Goal: Task Accomplishment & Management: Manage account settings

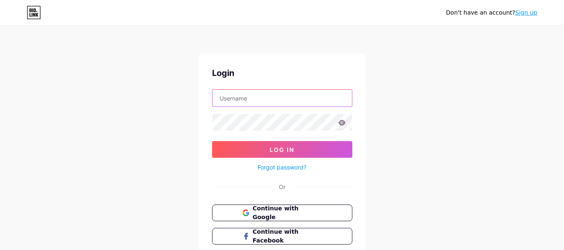
click at [272, 100] on input "text" at bounding box center [283, 98] width 140 height 17
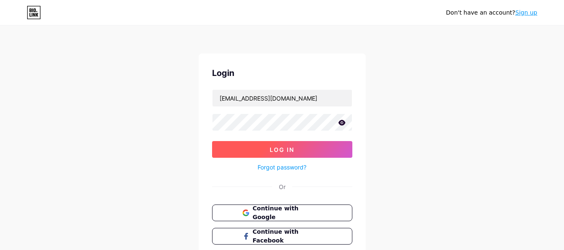
click at [260, 151] on button "Log In" at bounding box center [282, 149] width 140 height 17
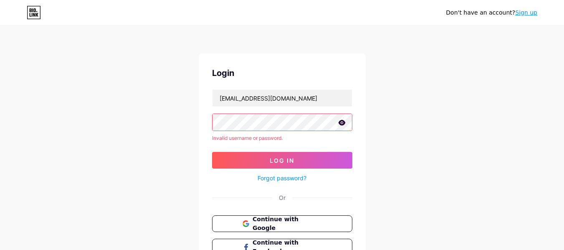
click at [190, 116] on div "Don't have an account? Sign up Login [EMAIL_ADDRESS][DOMAIN_NAME] Invalid usern…" at bounding box center [282, 159] width 564 height 319
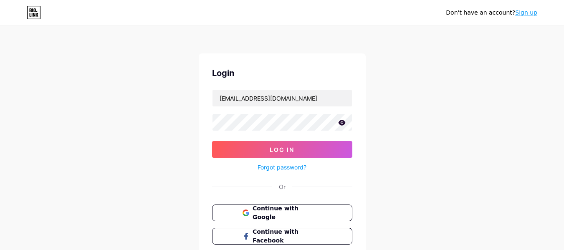
drag, startPoint x: 341, startPoint y: 124, endPoint x: 345, endPoint y: 127, distance: 4.8
click at [342, 124] on icon at bounding box center [342, 123] width 8 height 6
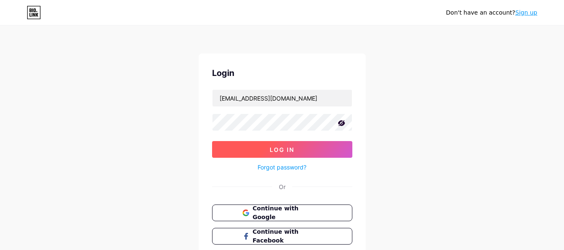
click at [299, 150] on button "Log In" at bounding box center [282, 149] width 140 height 17
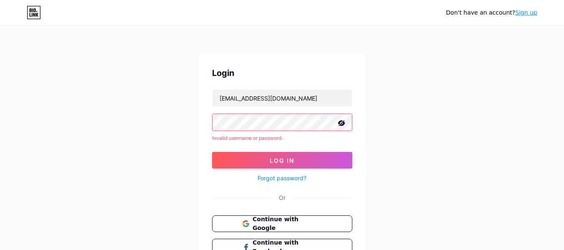
click at [150, 113] on div "Don't have an account? Sign up Login [EMAIL_ADDRESS][DOMAIN_NAME] Invalid usern…" at bounding box center [282, 159] width 564 height 319
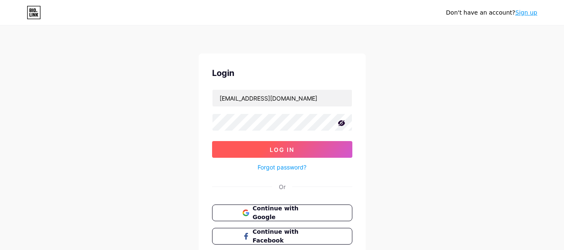
click at [238, 146] on button "Log In" at bounding box center [282, 149] width 140 height 17
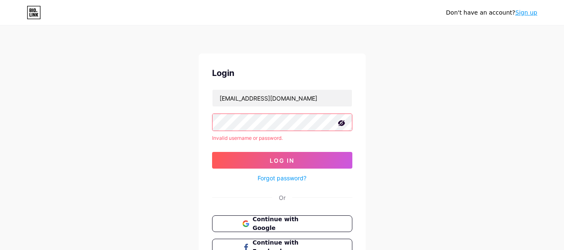
click at [178, 122] on div "Don't have an account? Sign up Login [EMAIL_ADDRESS][DOMAIN_NAME] Invalid usern…" at bounding box center [282, 159] width 564 height 319
drag, startPoint x: 303, startPoint y: 99, endPoint x: 138, endPoint y: 93, distance: 165.1
click at [138, 93] on div "Don't have an account? Sign up Login [EMAIL_ADDRESS][DOMAIN_NAME] Invalid usern…" at bounding box center [282, 159] width 564 height 319
type input "[EMAIL_ADDRESS][DOMAIN_NAME]"
click at [188, 126] on div "Don't have an account? Sign up Login [EMAIL_ADDRESS][DOMAIN_NAME] Invalid usern…" at bounding box center [282, 159] width 564 height 319
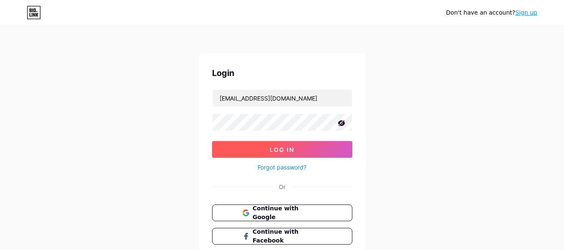
click at [292, 145] on button "Log In" at bounding box center [282, 149] width 140 height 17
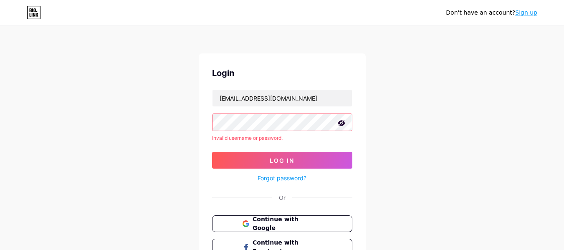
click at [138, 115] on div "Don't have an account? Sign up Login [EMAIL_ADDRESS][DOMAIN_NAME] Invalid usern…" at bounding box center [282, 159] width 564 height 319
click at [137, 115] on div "Don't have an account? Sign up Login [EMAIL_ADDRESS][DOMAIN_NAME] Invalid usern…" at bounding box center [282, 159] width 564 height 319
click at [43, 117] on div "Don't have an account? Sign up Login [EMAIL_ADDRESS][DOMAIN_NAME] Invalid usern…" at bounding box center [282, 159] width 564 height 319
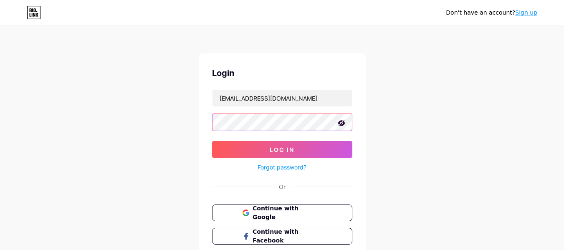
click at [212, 141] on button "Log In" at bounding box center [282, 149] width 140 height 17
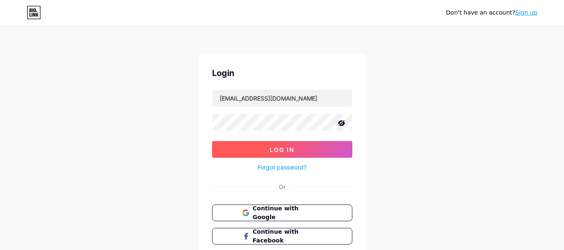
click at [266, 150] on button "Log In" at bounding box center [282, 149] width 140 height 17
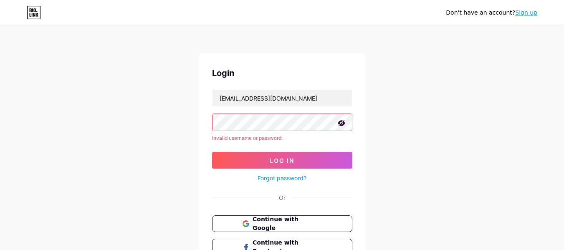
click at [122, 122] on div "Don't have an account? Sign up Login [EMAIL_ADDRESS][DOMAIN_NAME] Invalid usern…" at bounding box center [282, 159] width 564 height 319
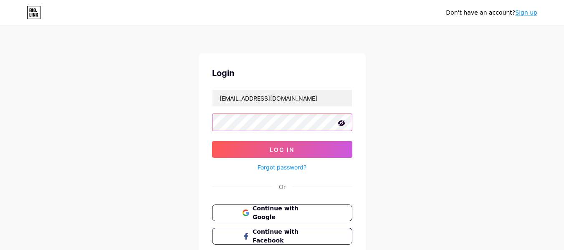
click at [212, 141] on button "Log In" at bounding box center [282, 149] width 140 height 17
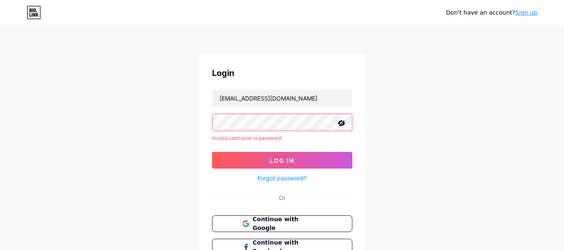
click at [284, 179] on link "Forgot password?" at bounding box center [282, 178] width 49 height 9
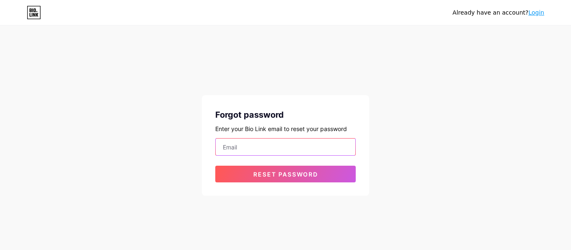
click at [264, 148] on input "email" at bounding box center [286, 147] width 140 height 17
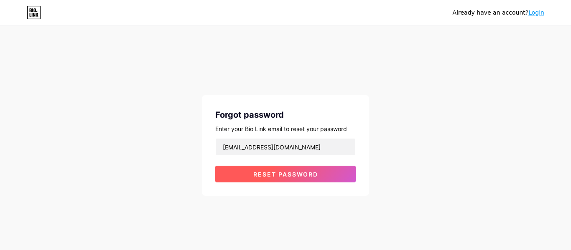
click at [276, 176] on span "Reset password" at bounding box center [285, 174] width 65 height 7
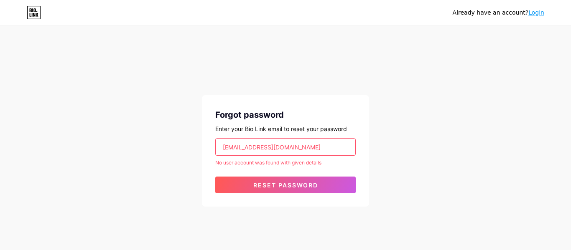
drag, startPoint x: 268, startPoint y: 148, endPoint x: 185, endPoint y: 140, distance: 82.7
click at [185, 140] on div "Already have an account? Login Forgot password Enter your Bio Link email to res…" at bounding box center [285, 117] width 571 height 234
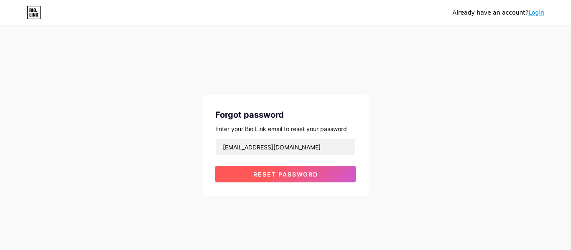
click at [296, 174] on span "Reset password" at bounding box center [285, 174] width 65 height 7
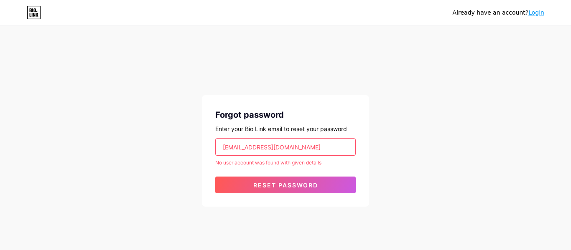
drag, startPoint x: 313, startPoint y: 147, endPoint x: 159, endPoint y: 128, distance: 155.7
click at [159, 128] on div "Already have an account? Login Forgot password Enter your Bio Link email to res…" at bounding box center [285, 117] width 571 height 234
type input "[PERSON_NAME][EMAIL_ADDRESS][DOMAIN_NAME]"
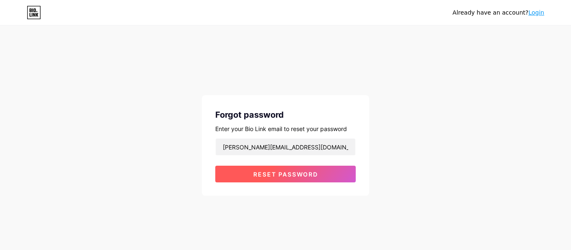
click at [261, 173] on span "Reset password" at bounding box center [285, 174] width 65 height 7
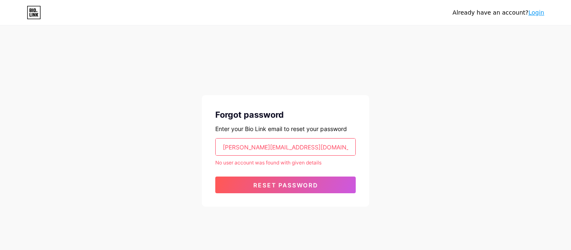
drag, startPoint x: 297, startPoint y: 147, endPoint x: 188, endPoint y: 144, distance: 109.5
click at [188, 144] on div "Already have an account? Login Forgot password Enter your Bio Link email to res…" at bounding box center [285, 117] width 571 height 234
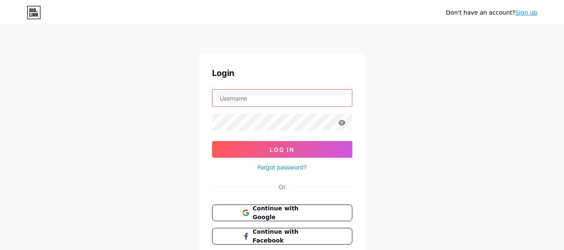
click at [264, 102] on input "text" at bounding box center [283, 98] width 140 height 17
type input "[DOMAIN_NAME]"
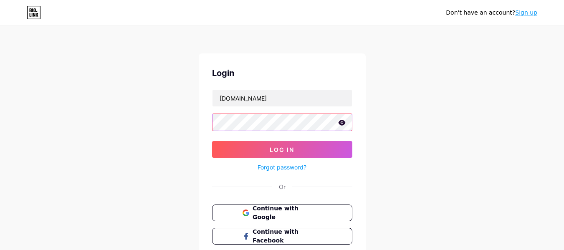
click at [212, 141] on button "Log In" at bounding box center [282, 149] width 140 height 17
click at [340, 124] on icon at bounding box center [341, 122] width 7 height 5
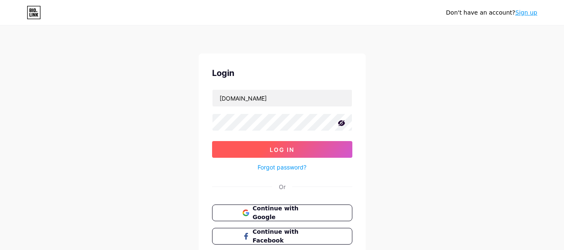
click at [282, 150] on span "Log In" at bounding box center [282, 149] width 25 height 7
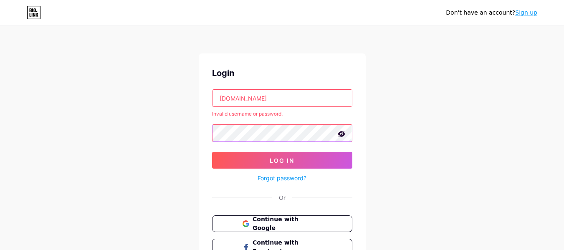
click at [152, 135] on div "Don't have an account? Sign up Login [DOMAIN_NAME] Invalid username or password…" at bounding box center [282, 159] width 564 height 319
click at [212, 152] on button "Log In" at bounding box center [282, 160] width 140 height 17
click at [290, 177] on link "Forgot password?" at bounding box center [282, 178] width 49 height 9
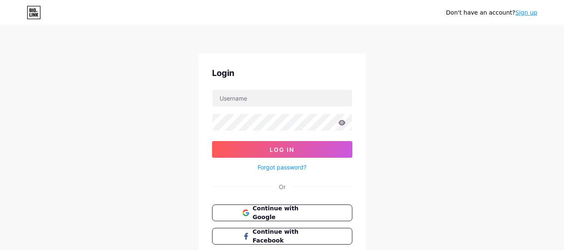
scroll to position [58, 0]
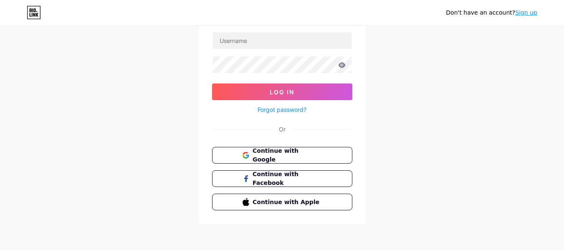
click at [445, 106] on div "Don't have an account? Sign up Login Log In Forgot password? Or Continue with G…" at bounding box center [282, 96] width 564 height 308
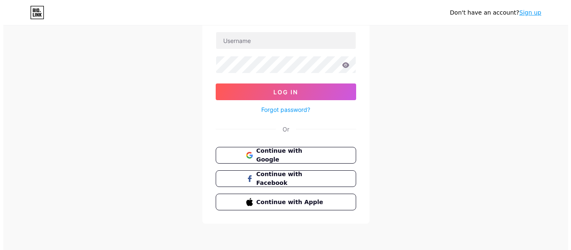
scroll to position [0, 0]
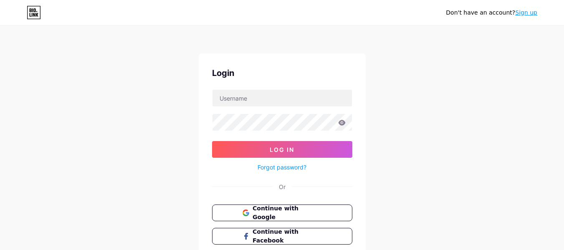
click at [525, 15] on link "Sign up" at bounding box center [526, 12] width 22 height 7
click at [262, 100] on input "text" at bounding box center [283, 98] width 140 height 17
type input "[EMAIL_ADDRESS][DOMAIN_NAME]"
drag, startPoint x: 251, startPoint y: 164, endPoint x: 325, endPoint y: 171, distance: 74.3
click at [325, 171] on div "Forgot password?" at bounding box center [282, 165] width 140 height 15
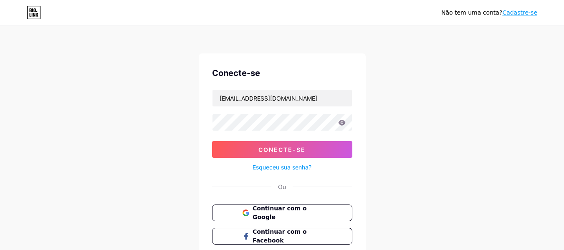
click at [479, 107] on div "Não tem uma conta? Cadastre-se Conecte-se [EMAIL_ADDRESS][DOMAIN_NAME] Conecte-…" at bounding box center [282, 154] width 564 height 308
click at [299, 165] on font "Esqueceu sua senha?" at bounding box center [282, 167] width 59 height 7
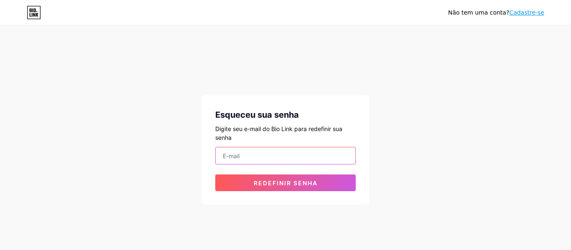
click at [294, 158] on input "email" at bounding box center [286, 155] width 140 height 17
type input "[PERSON_NAME][EMAIL_ADDRESS][DOMAIN_NAME]"
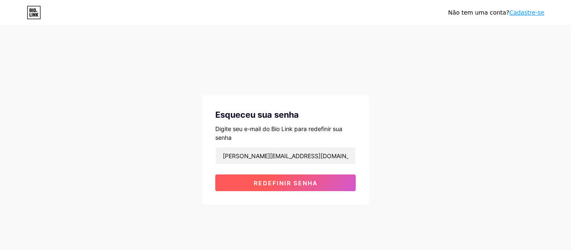
click at [307, 187] on button "Redefinir senha" at bounding box center [285, 183] width 140 height 17
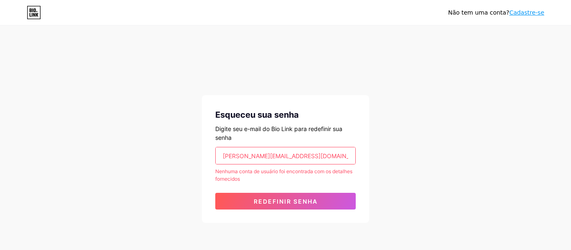
drag, startPoint x: 310, startPoint y: 156, endPoint x: 175, endPoint y: 154, distance: 134.9
click at [175, 154] on div "Não tem uma conta? Cadastre-se Esqueceu sua senha Digite seu e-mail do Bio Link…" at bounding box center [285, 125] width 571 height 250
click at [282, 157] on input "email" at bounding box center [286, 155] width 140 height 17
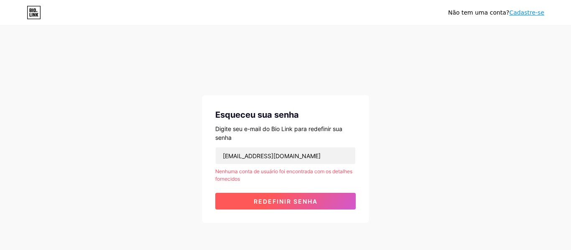
click at [282, 201] on font "Redefinir senha" at bounding box center [286, 201] width 64 height 7
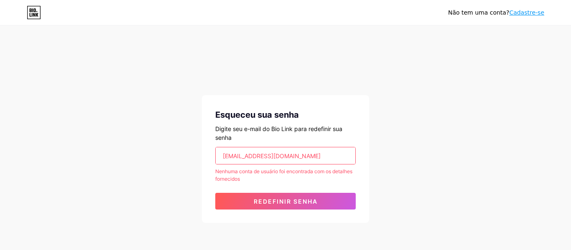
drag, startPoint x: 308, startPoint y: 156, endPoint x: 190, endPoint y: 157, distance: 118.2
click at [190, 157] on div "Não tem uma conta? Cadastre-se Esqueceu sua senha Digite seu e-mail do Bio Link…" at bounding box center [285, 125] width 571 height 250
type input "[EMAIL_ADDRESS][DOMAIN_NAME]"
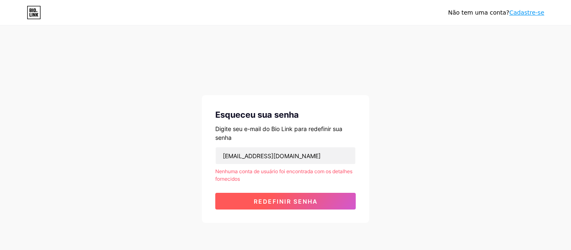
click at [290, 203] on font "Redefinir senha" at bounding box center [286, 201] width 64 height 7
